Goal: Check status: Check status

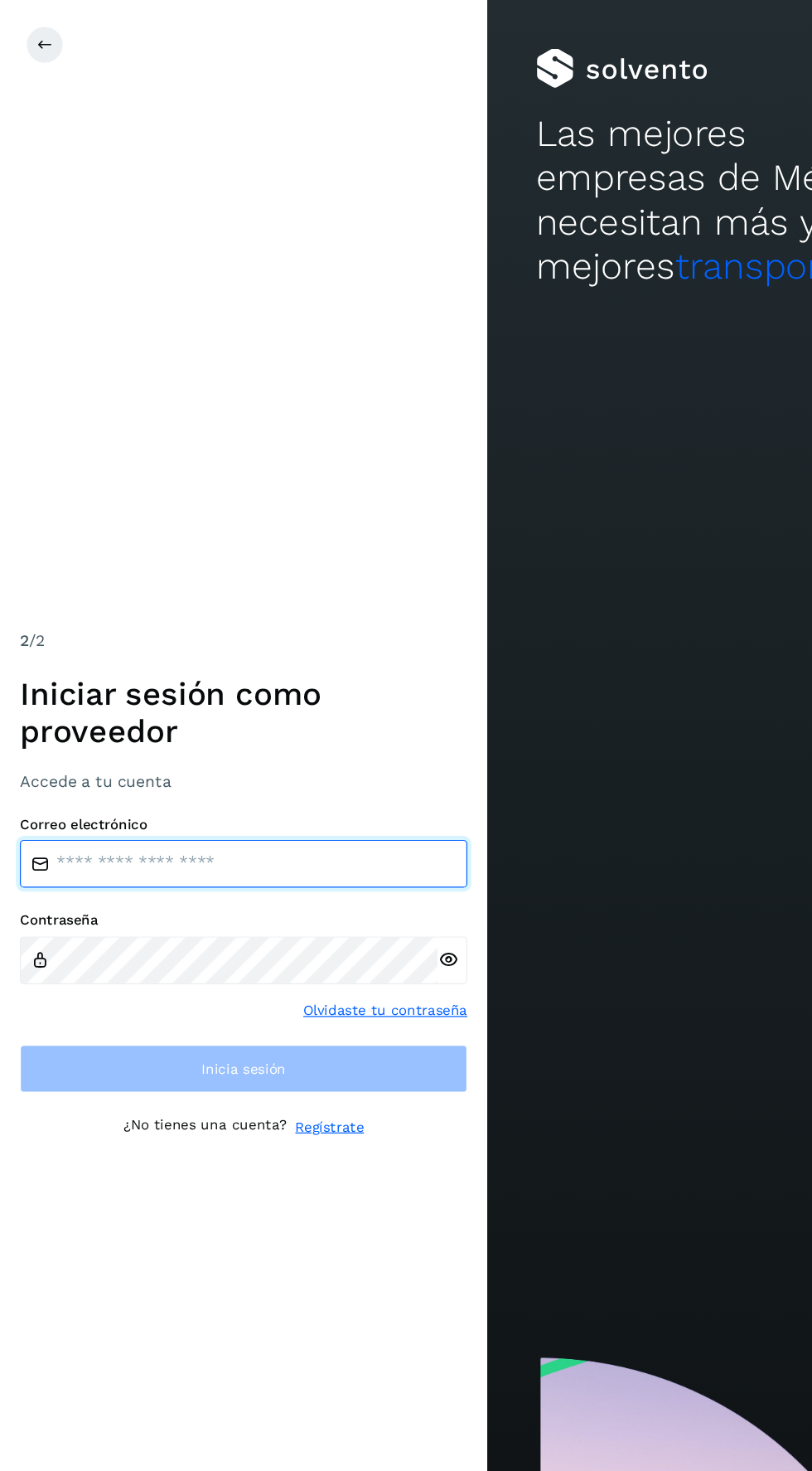
click at [294, 740] on input "email" at bounding box center [203, 720] width 373 height 40
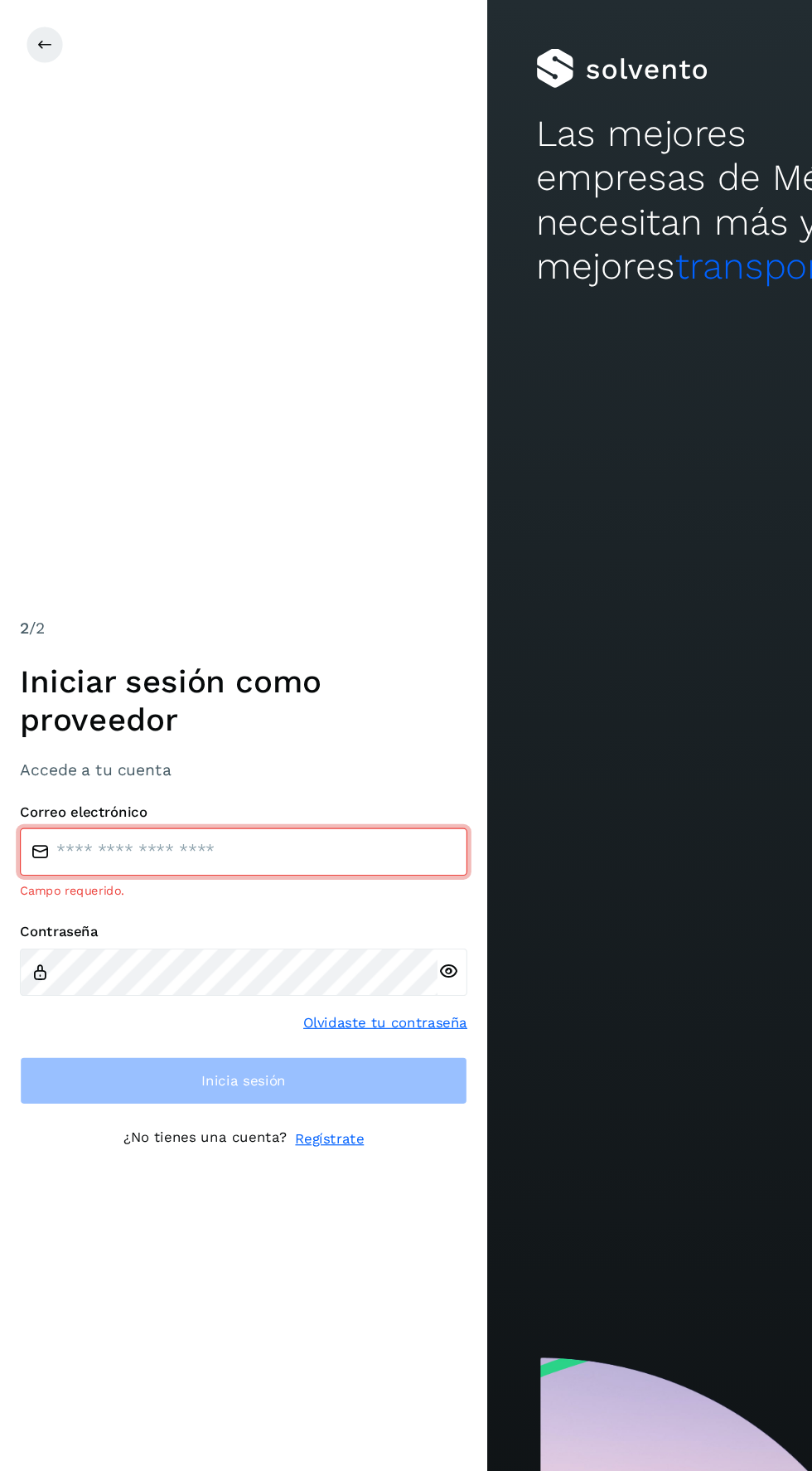
type input "**********"
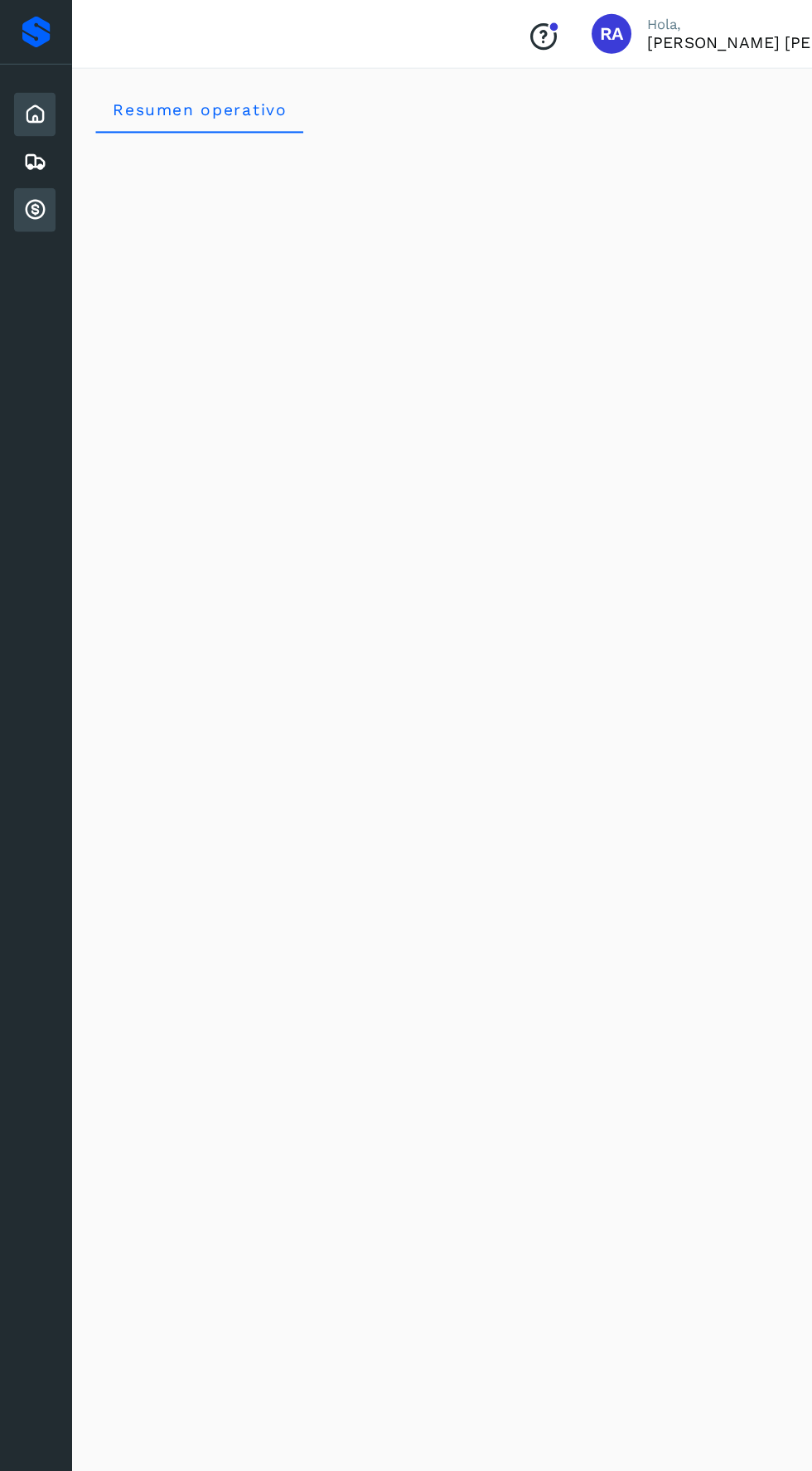
click at [28, 178] on icon at bounding box center [29, 175] width 20 height 20
